Goal: Information Seeking & Learning: Learn about a topic

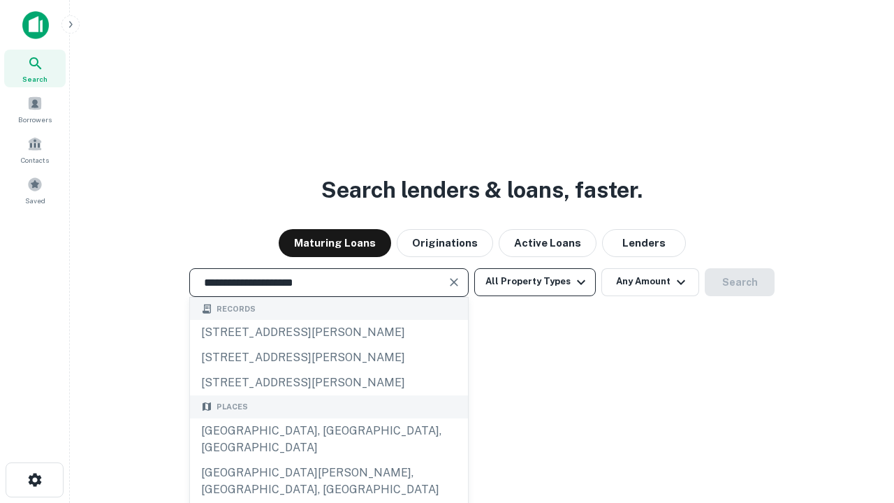
click at [328, 460] on div "[GEOGRAPHIC_DATA], [GEOGRAPHIC_DATA], [GEOGRAPHIC_DATA]" at bounding box center [329, 440] width 278 height 42
click at [535, 282] on button "All Property Types" at bounding box center [535, 282] width 122 height 28
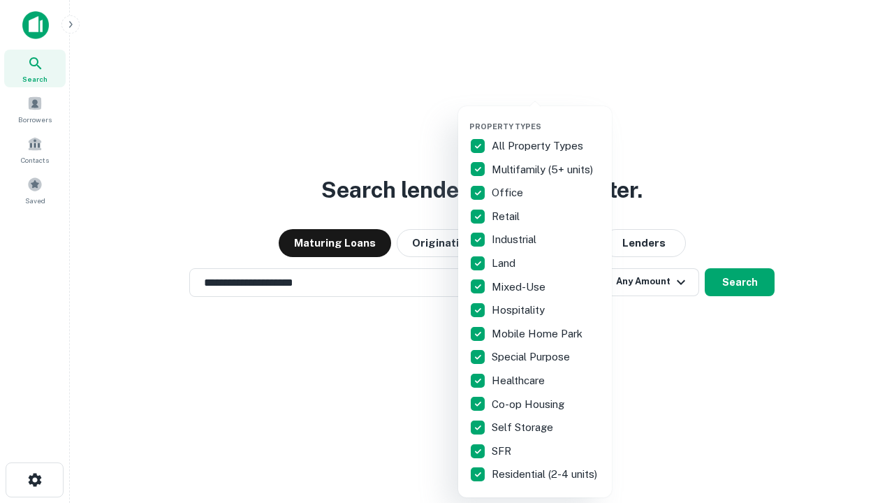
type input "**********"
click at [546, 117] on button "button" at bounding box center [547, 117] width 154 height 1
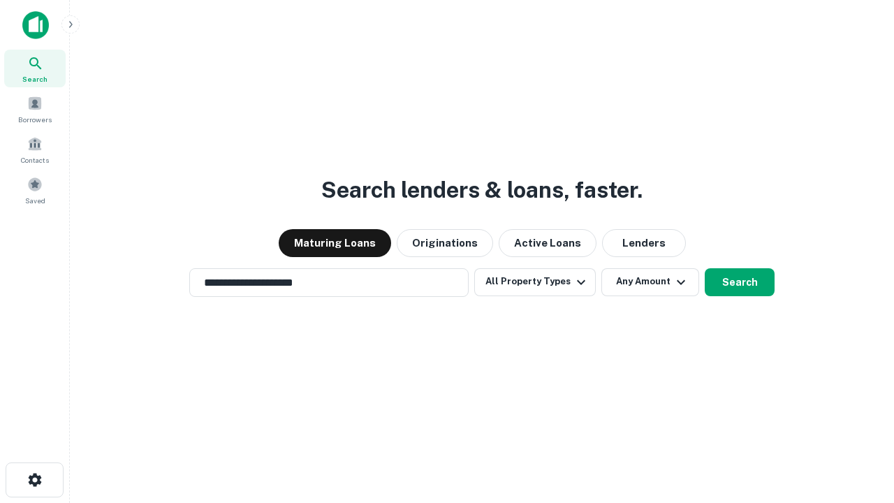
scroll to position [22, 0]
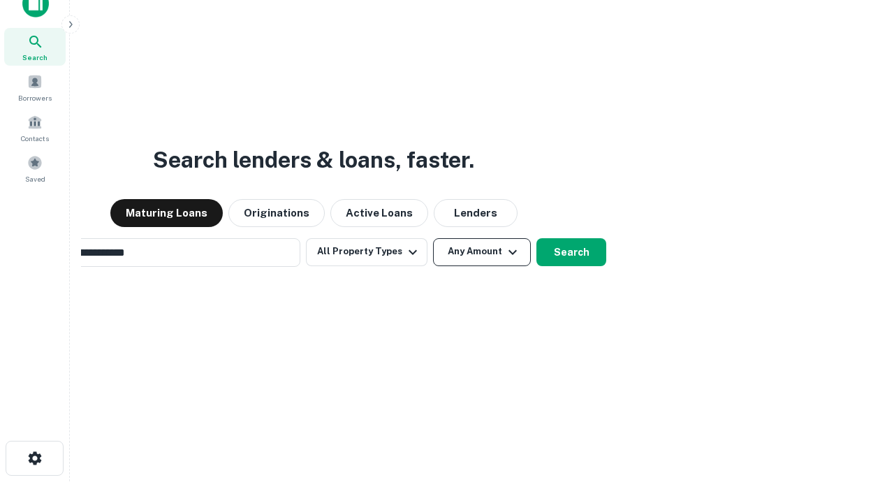
click at [433, 238] on button "Any Amount" at bounding box center [482, 252] width 98 height 28
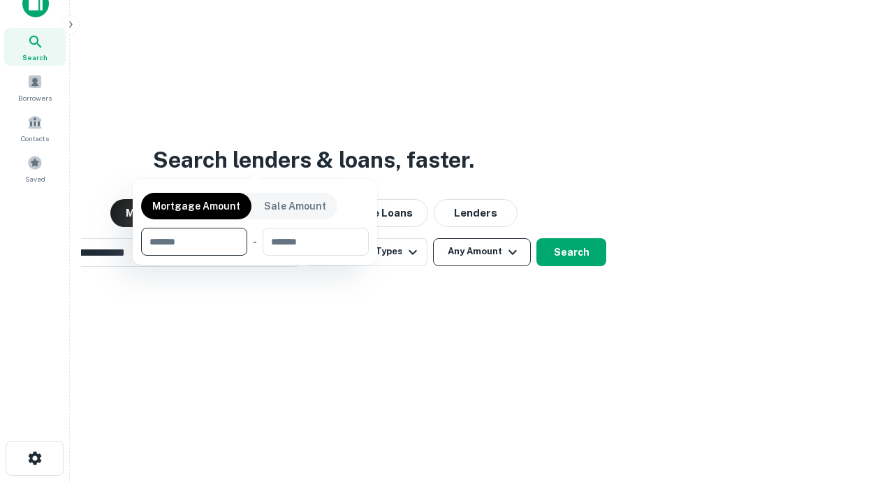
scroll to position [22, 0]
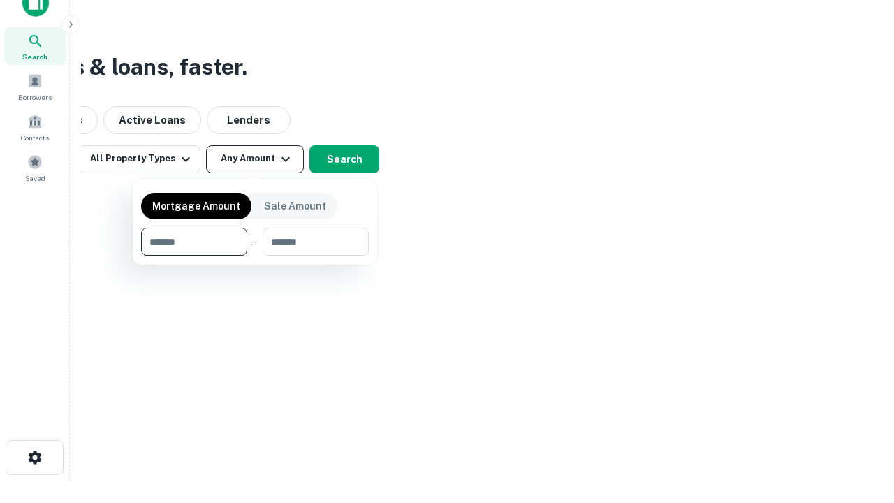
type input "*******"
click at [255, 256] on button "button" at bounding box center [255, 256] width 228 height 1
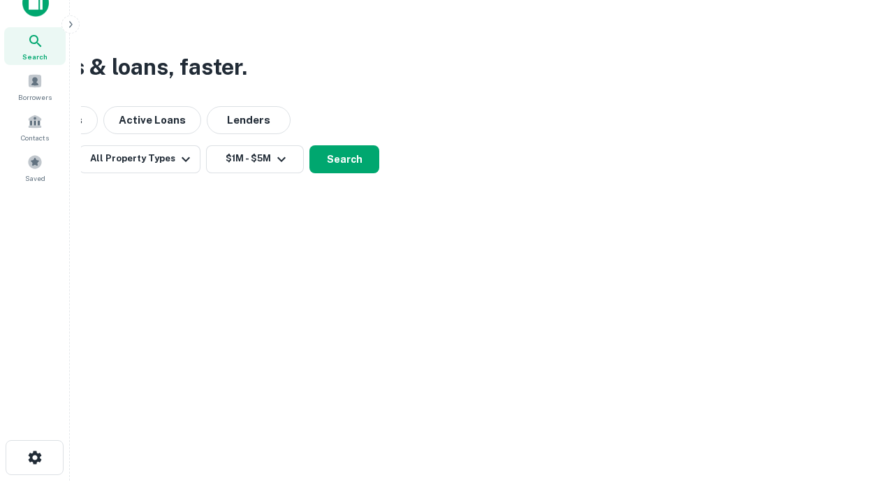
scroll to position [22, 0]
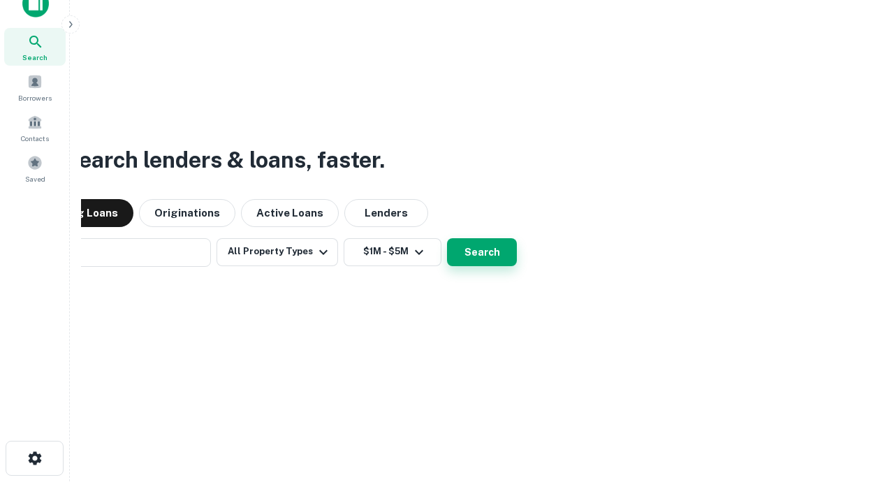
click at [447, 238] on button "Search" at bounding box center [482, 252] width 70 height 28
